Goal: Book appointment/travel/reservation

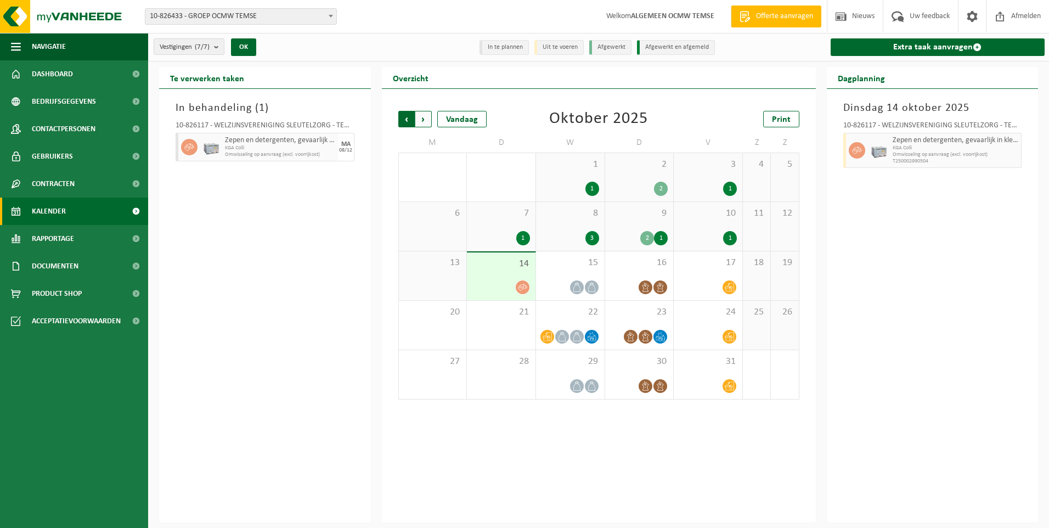
click at [426, 116] on span "Volgende" at bounding box center [423, 119] width 16 height 16
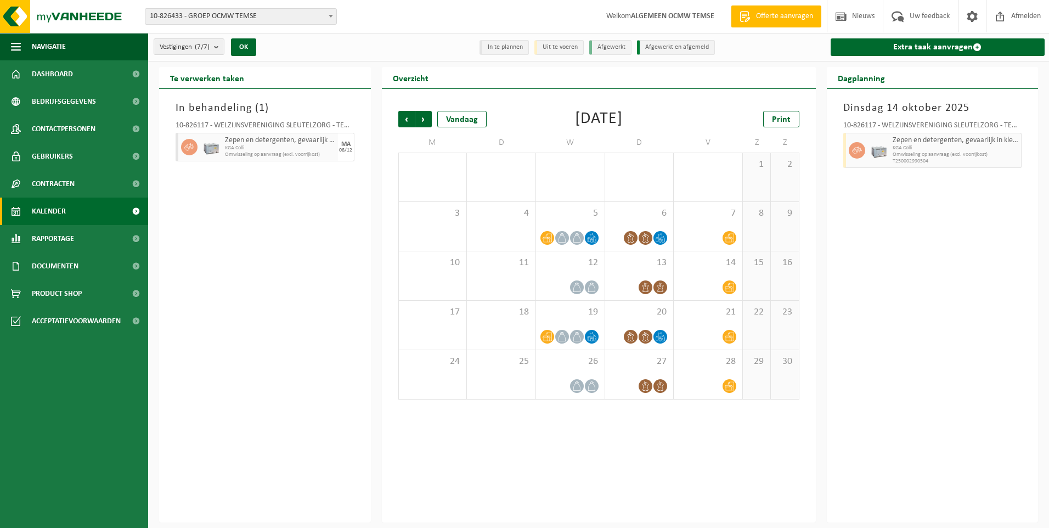
click at [426, 116] on span "Volgende" at bounding box center [423, 119] width 16 height 16
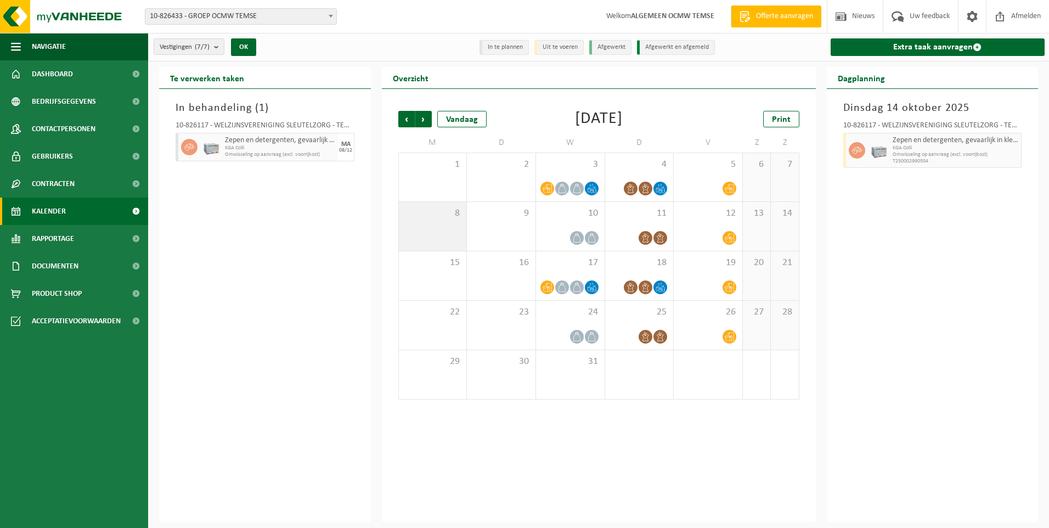
click at [454, 232] on div "8" at bounding box center [433, 226] width 68 height 49
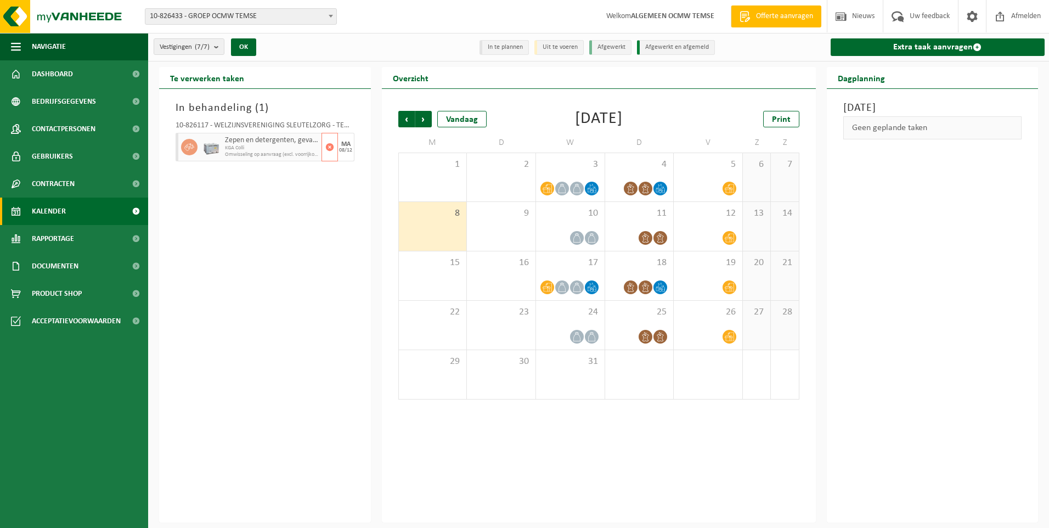
click at [239, 152] on span "Omwisseling op aanvraag (excl. voorrijkost)" at bounding box center [272, 154] width 94 height 7
drag, startPoint x: 239, startPoint y: 152, endPoint x: 194, endPoint y: 144, distance: 45.6
click at [194, 144] on icon at bounding box center [189, 147] width 10 height 10
click at [407, 121] on span "Vorige" at bounding box center [406, 119] width 16 height 16
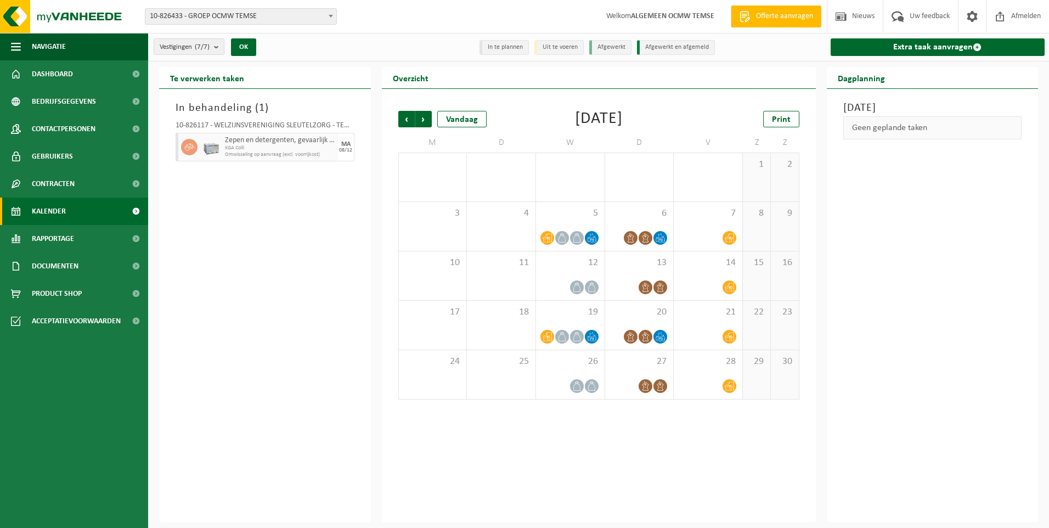
click at [407, 121] on span "Vorige" at bounding box center [406, 119] width 16 height 16
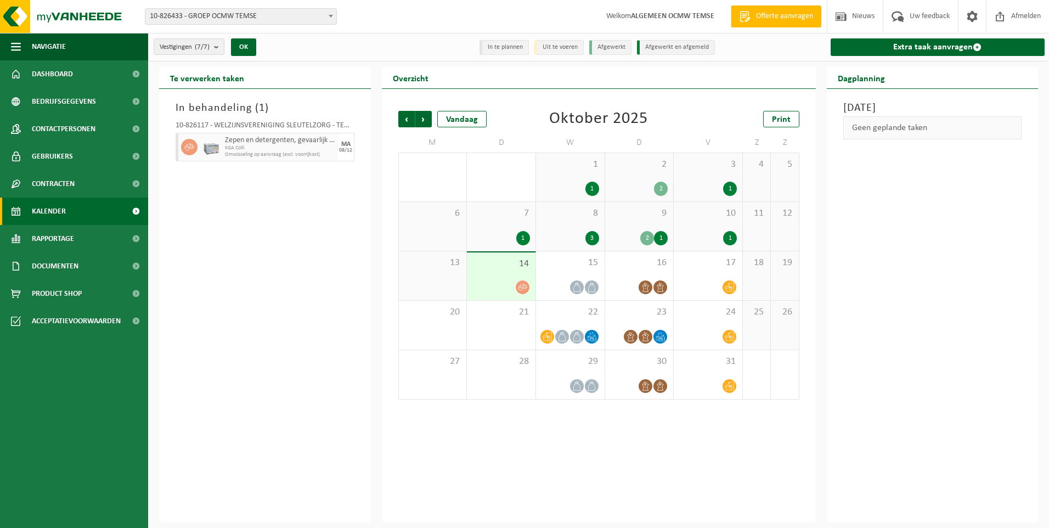
click at [407, 121] on span "Vorige" at bounding box center [406, 119] width 16 height 16
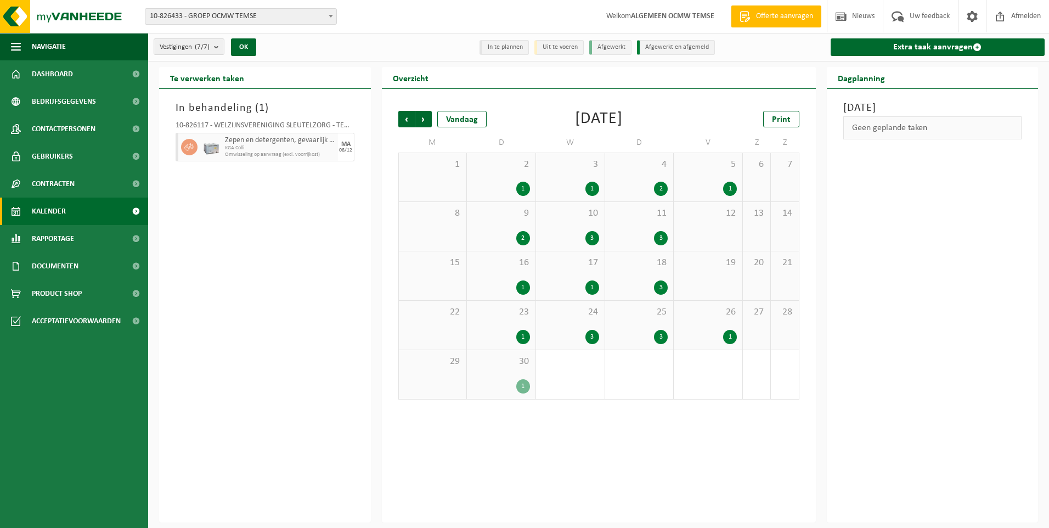
click at [407, 121] on span "Vorige" at bounding box center [406, 119] width 16 height 16
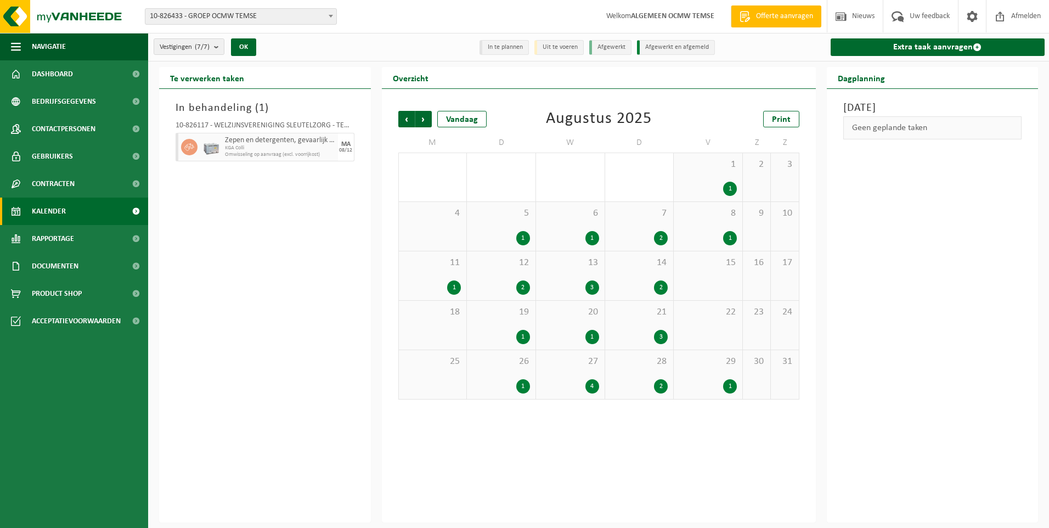
click at [455, 285] on div "1" at bounding box center [454, 287] width 14 height 14
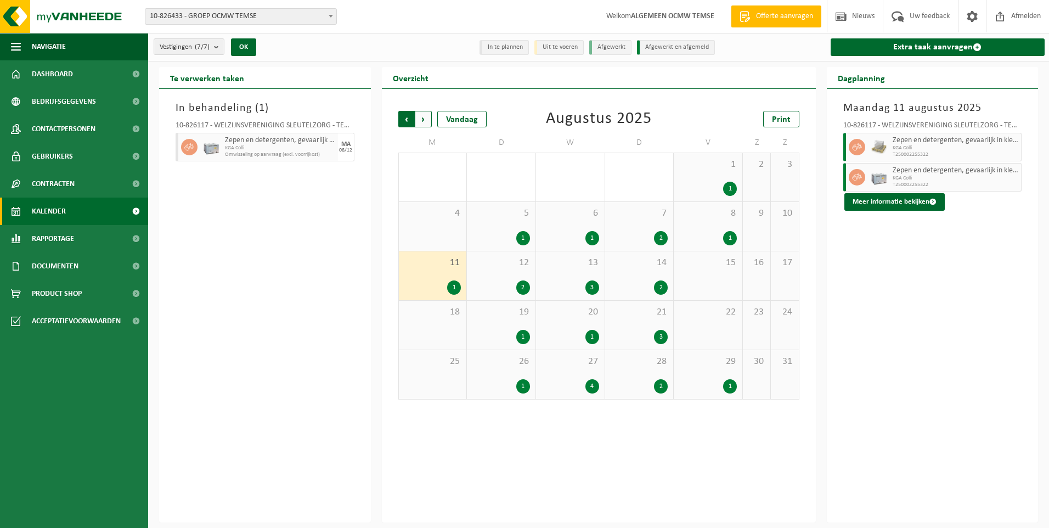
click at [426, 120] on span "Volgende" at bounding box center [423, 119] width 16 height 16
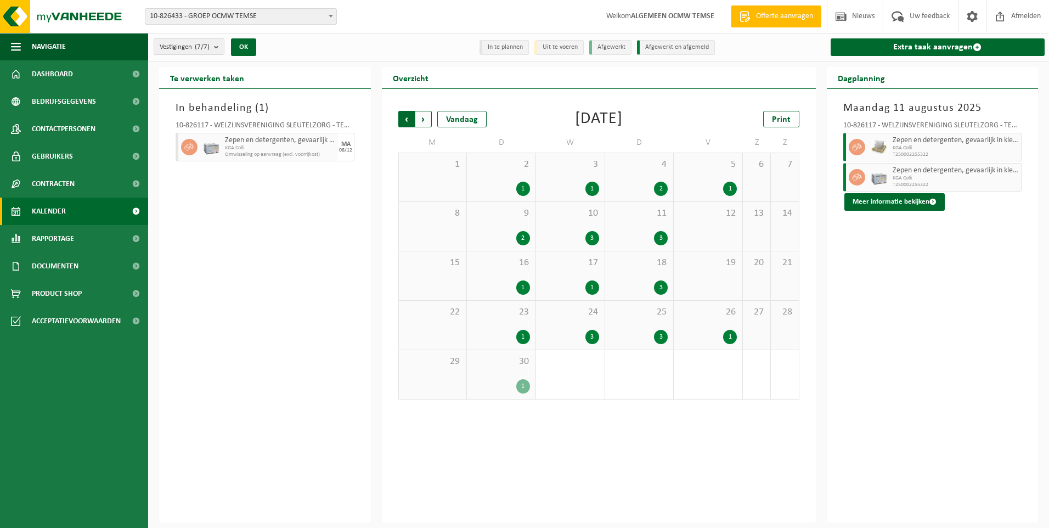
click at [422, 123] on span "Volgende" at bounding box center [423, 119] width 16 height 16
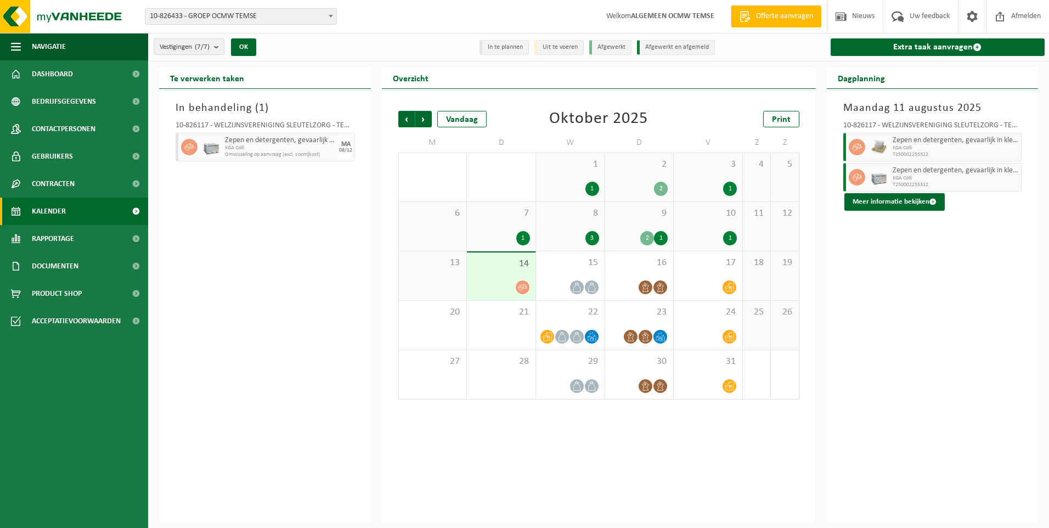
click at [520, 288] on icon at bounding box center [522, 287] width 9 height 9
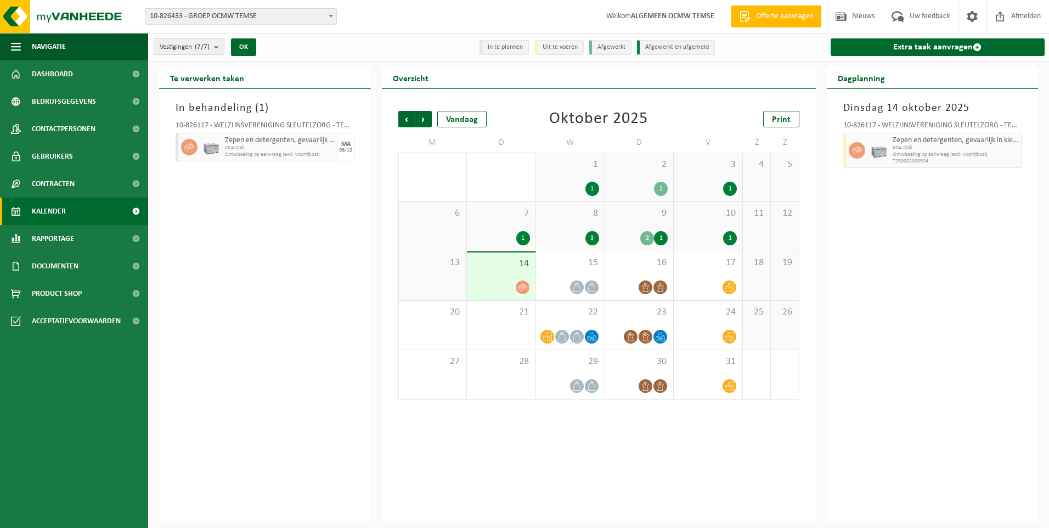
click at [528, 280] on div at bounding box center [501, 287] width 58 height 15
click at [914, 149] on span "KGA Colli" at bounding box center [956, 148] width 126 height 7
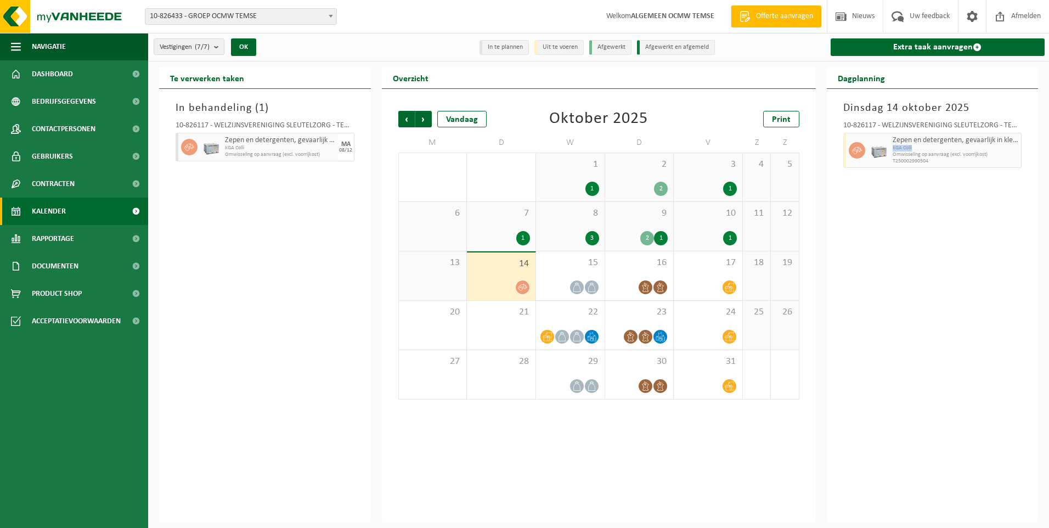
click at [914, 149] on span "KGA Colli" at bounding box center [956, 148] width 126 height 7
drag, startPoint x: 914, startPoint y: 149, endPoint x: 953, endPoint y: 129, distance: 43.9
click at [953, 129] on div "10-826117 - WELZIJNSVERENIGING SLEUTELZORG - TEMSE" at bounding box center [932, 127] width 179 height 11
